Goal: Information Seeking & Learning: Learn about a topic

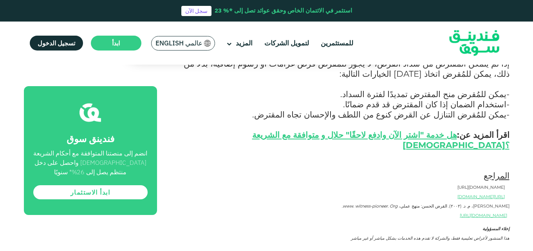
scroll to position [1228, 0]
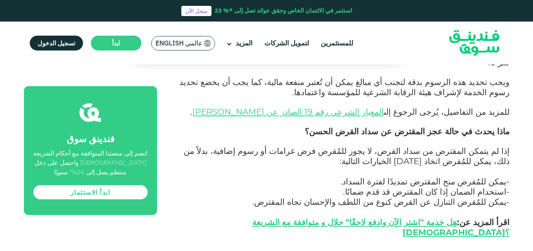
drag, startPoint x: 509, startPoint y: 197, endPoint x: 380, endPoint y: 200, distance: 129.2
copy span "[PERSON_NAME]، م. د. (٢٠٠٢). القرض الحسن: منهج عملي، www. witness-pioneer. Org ."
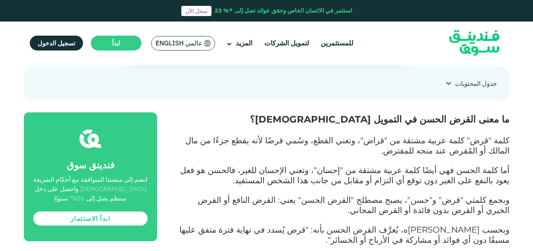
scroll to position [310, 0]
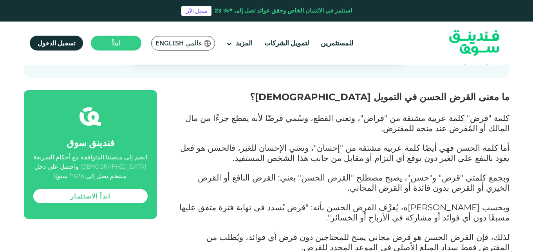
drag, startPoint x: 341, startPoint y: 183, endPoint x: 340, endPoint y: 191, distance: 8.3
click at [340, 203] on p "وبحسب [PERSON_NAME]ه، يُعرَّف القرض الحسن بأنه: "قرض يُسدد في نهاية فترة متفق ع…" at bounding box center [342, 213] width 335 height 20
copy span "قرض يُسدد في نهاية فترة متفق عليها مسبقًا دون أي فوائد أو مشاركة في الأرباح أو …"
